Goal: Transaction & Acquisition: Purchase product/service

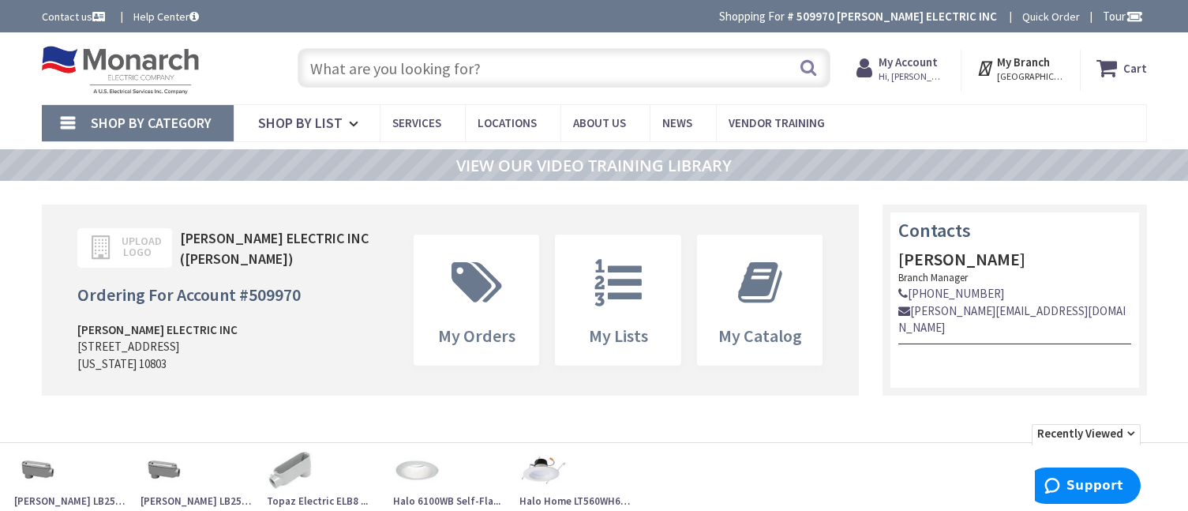
click at [524, 64] on input "text" at bounding box center [564, 67] width 533 height 39
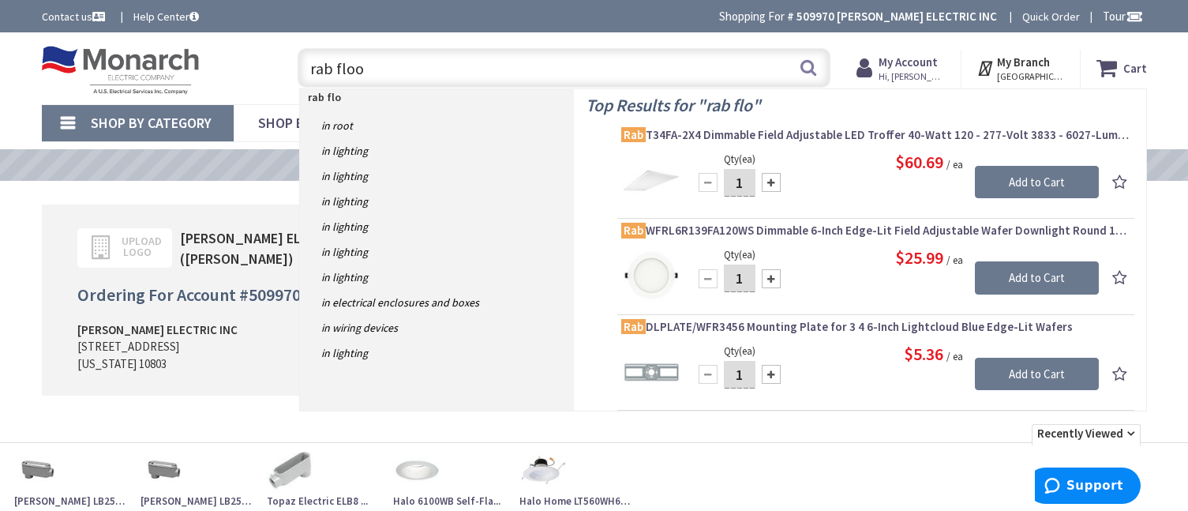
type input "rab flood"
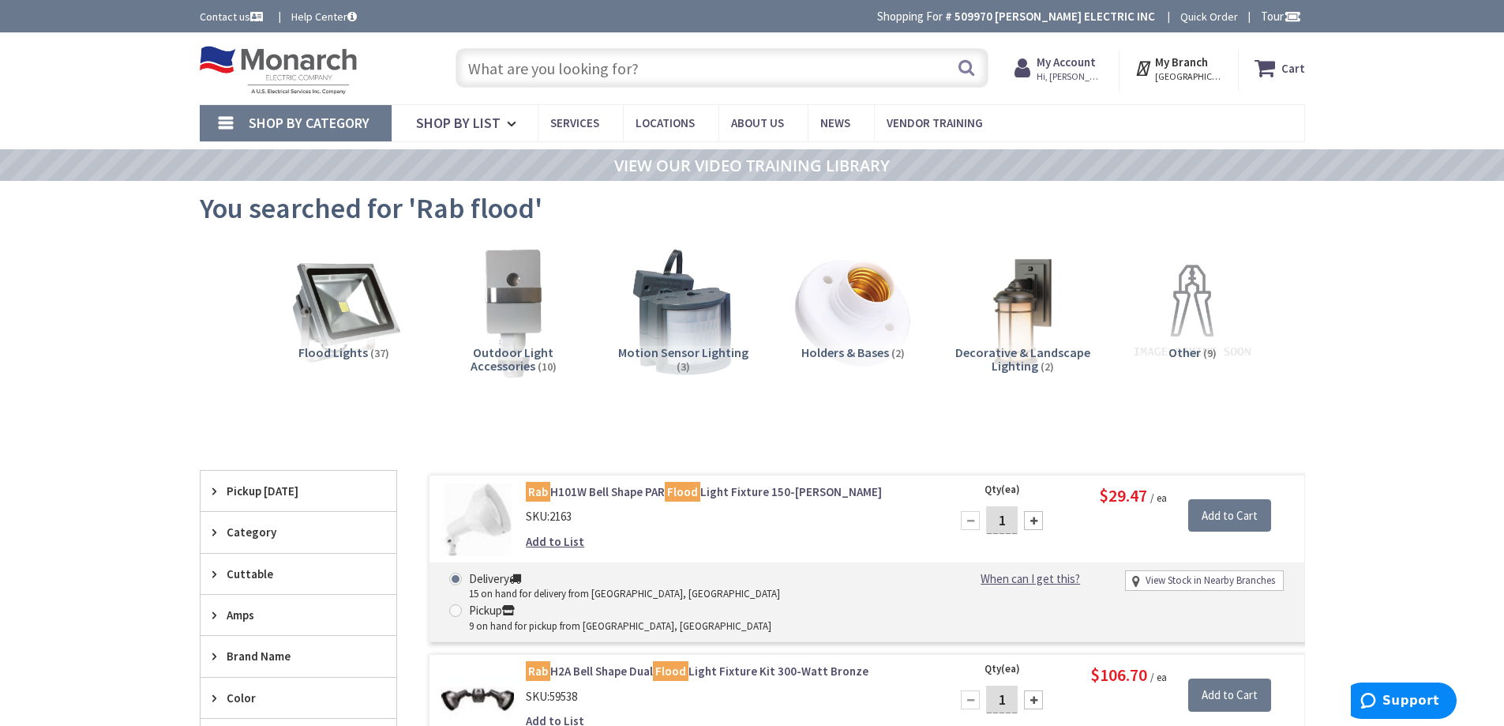
click at [647, 75] on input "text" at bounding box center [722, 67] width 533 height 39
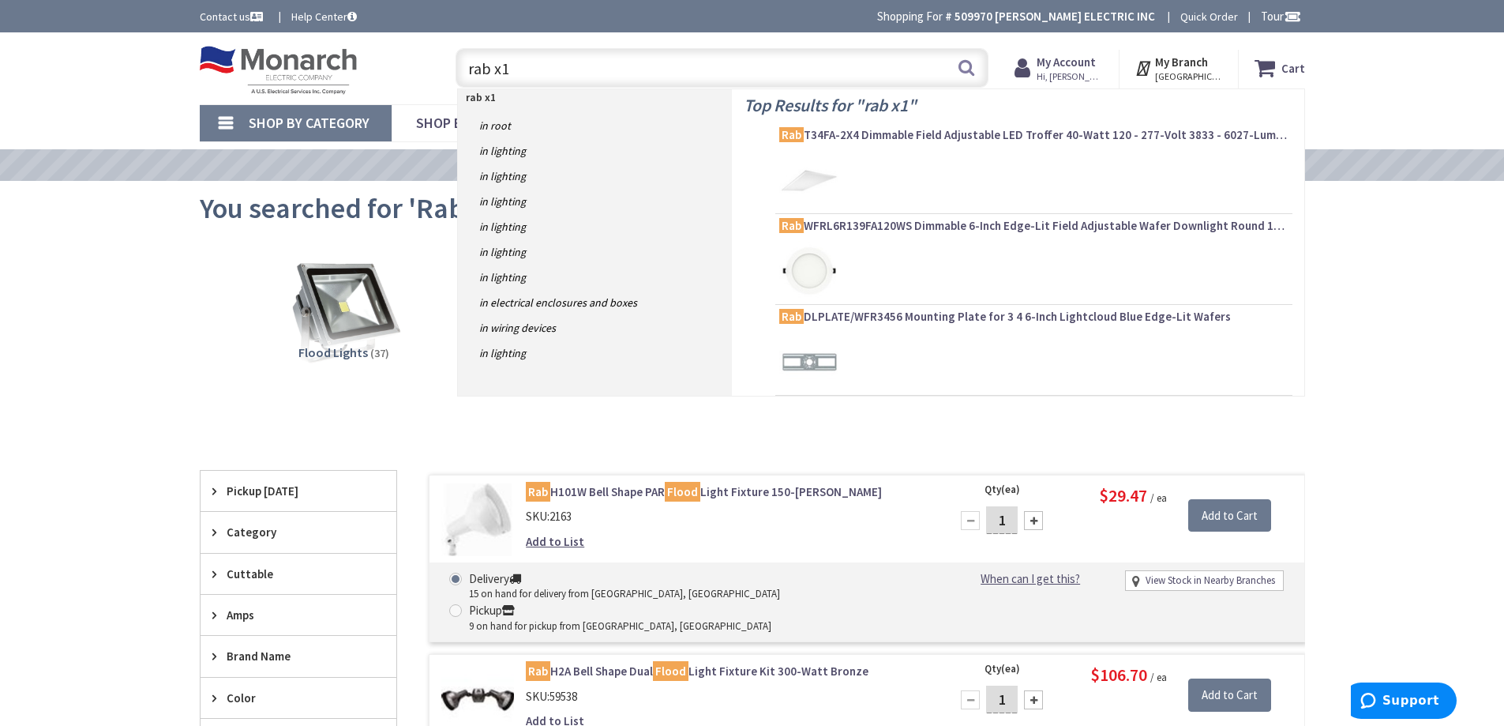
type input "rab x17"
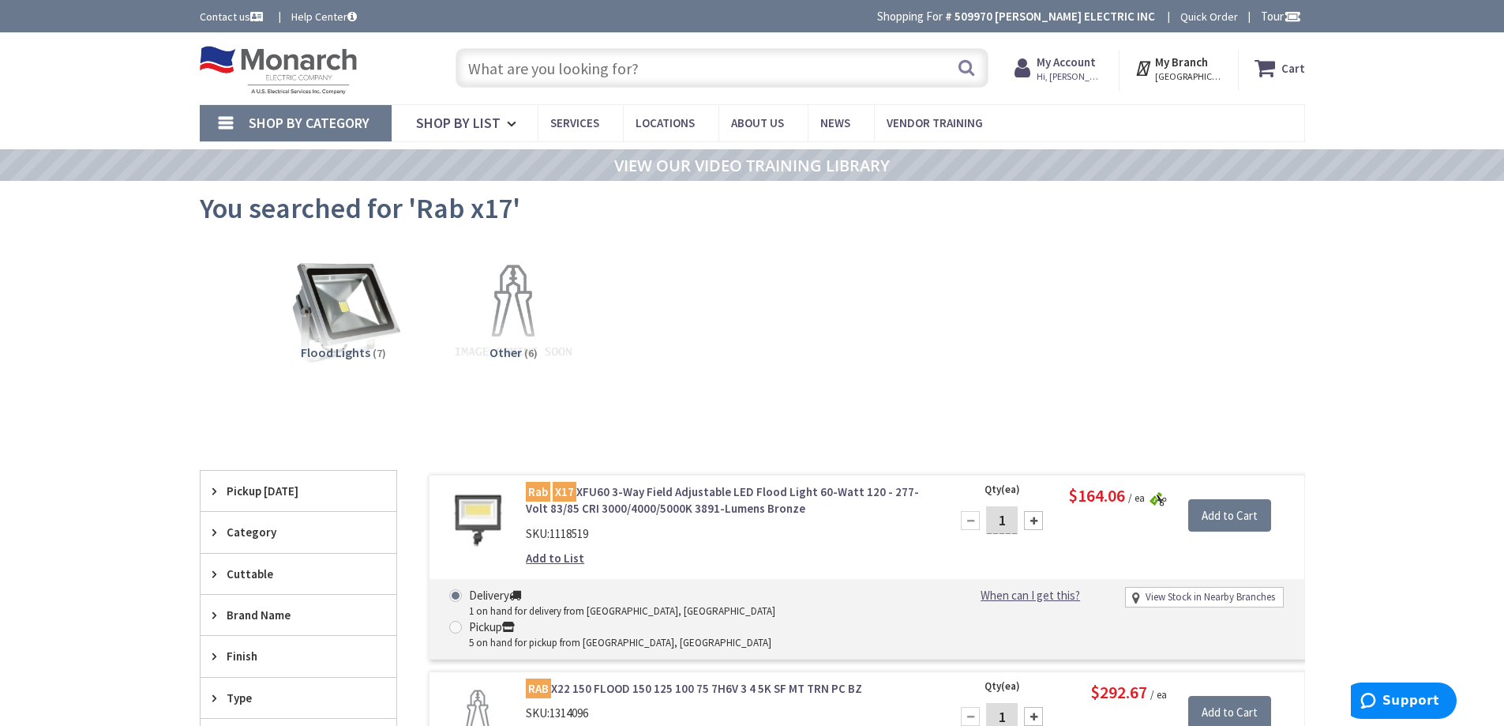
click at [668, 66] on input "text" at bounding box center [722, 67] width 533 height 39
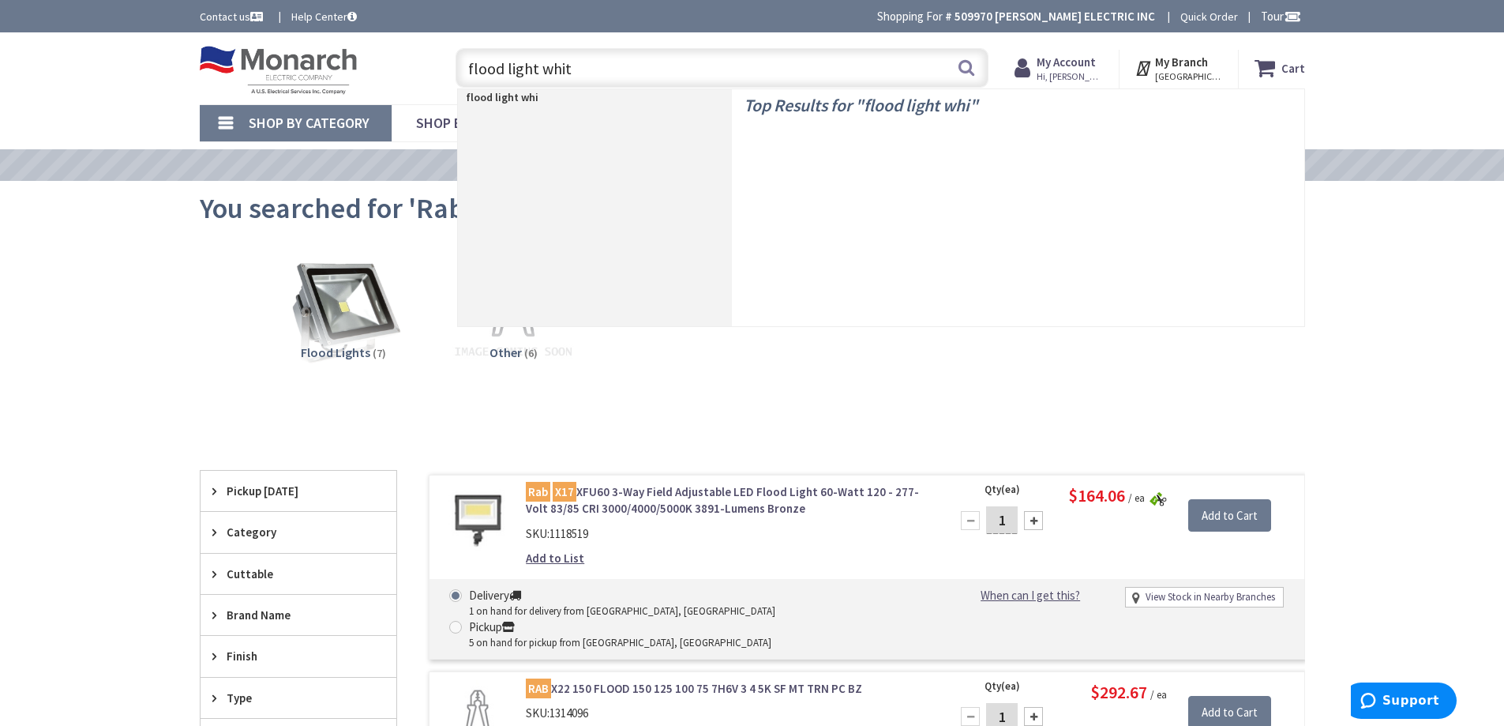
type input "flood light white"
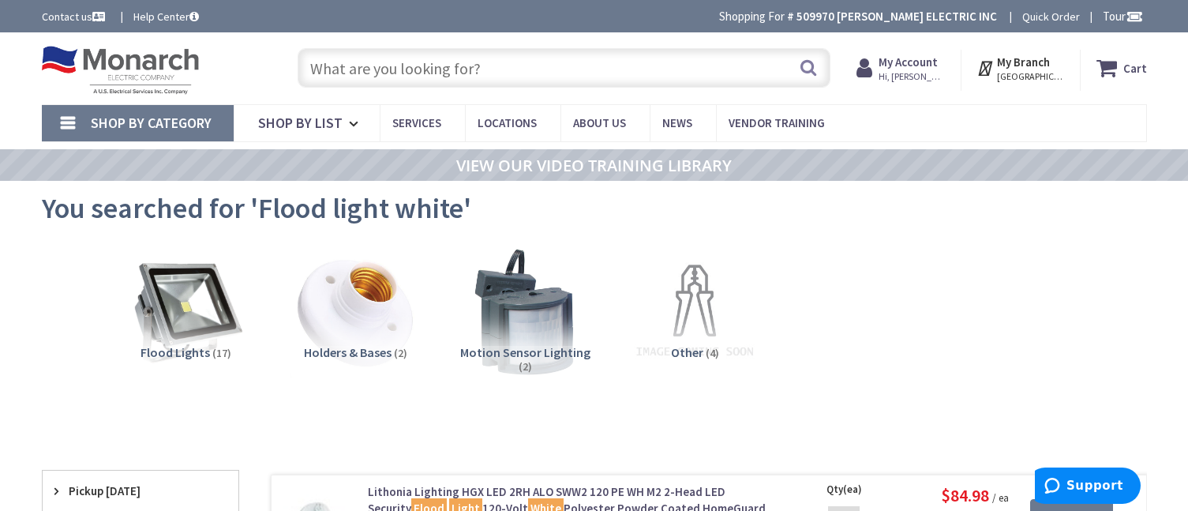
click at [348, 73] on input "text" at bounding box center [564, 67] width 533 height 39
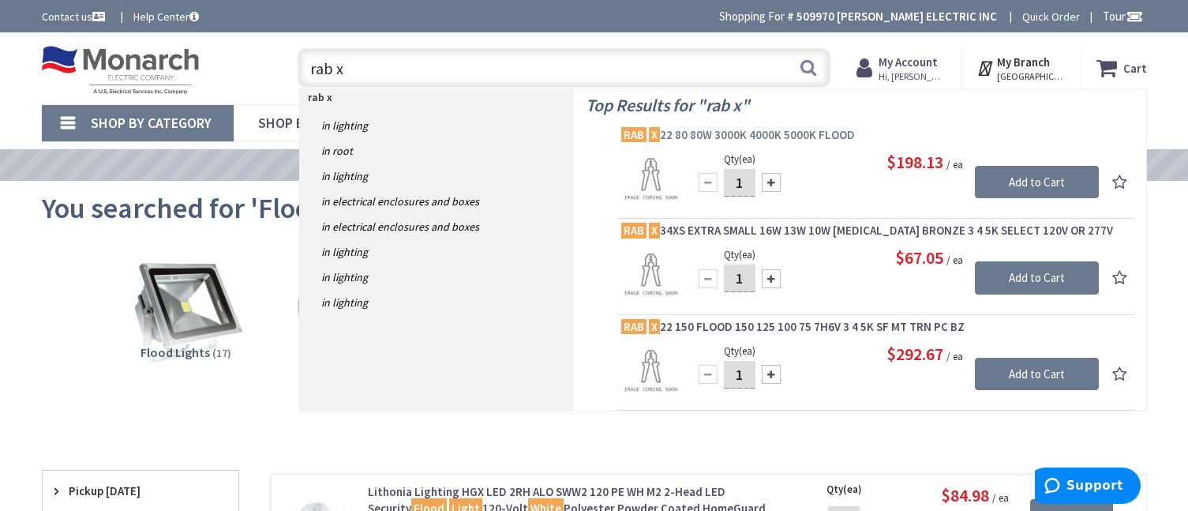
type input "rab x"
click at [741, 132] on span "RAB X 22 80 80W 3000K 4000K 5000K FLOOD" at bounding box center [875, 135] width 509 height 16
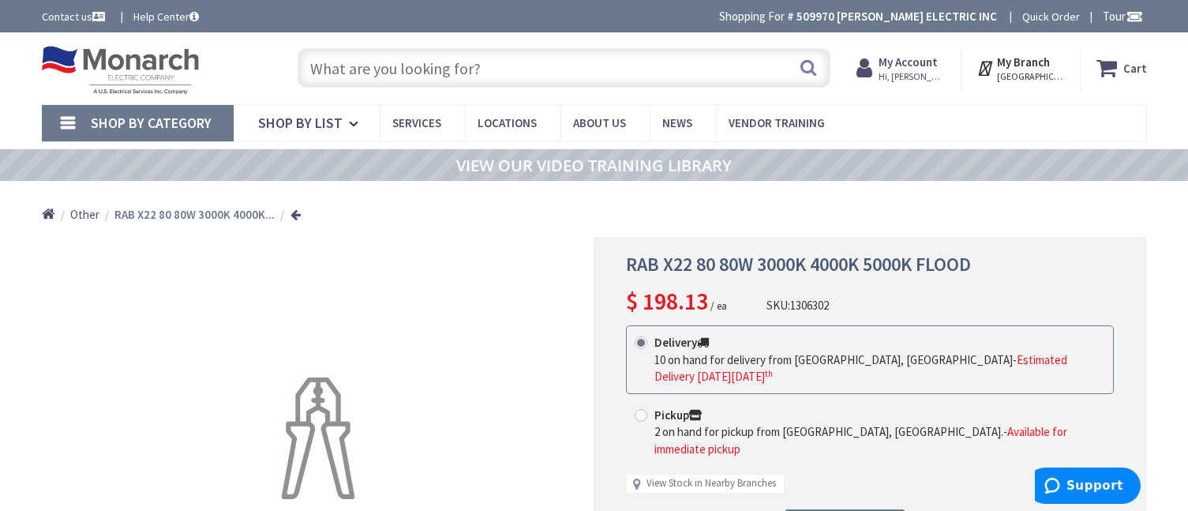
click at [454, 70] on input "text" at bounding box center [564, 67] width 533 height 39
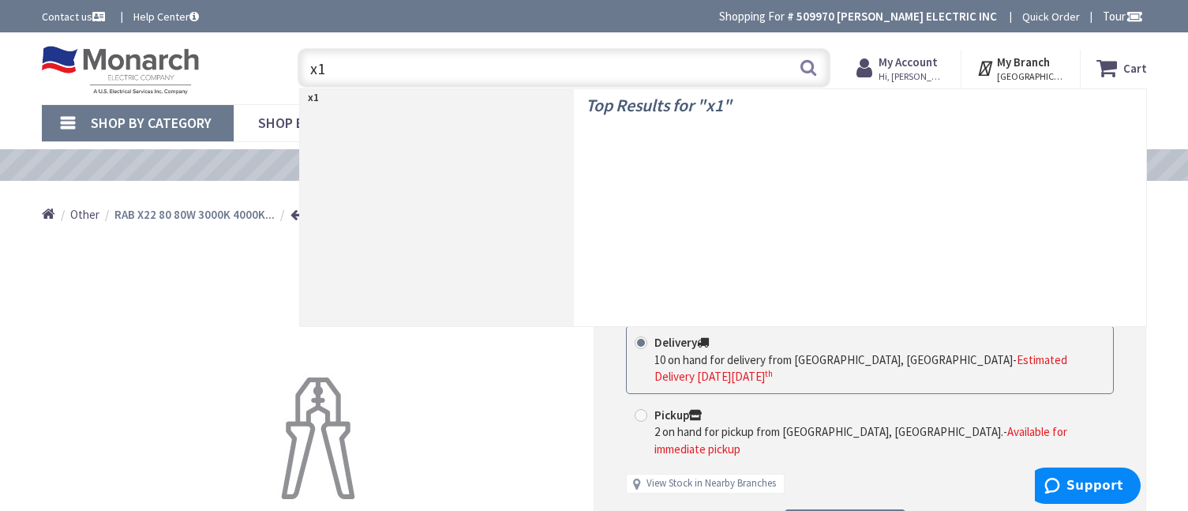
type input "x17"
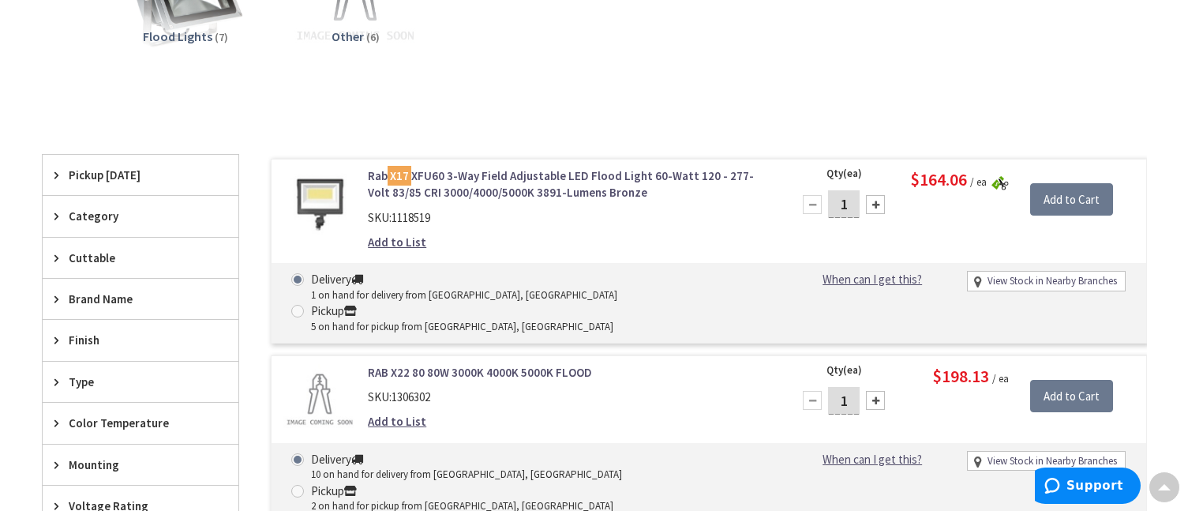
scroll to position [237, 0]
